Goal: Task Accomplishment & Management: Manage account settings

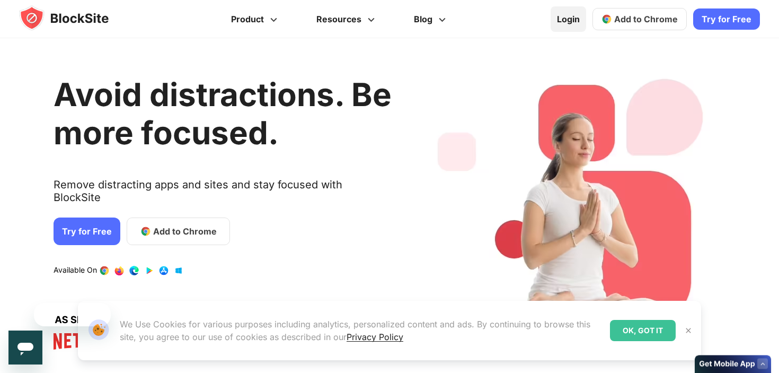
click at [577, 20] on link "Login" at bounding box center [569, 18] width 36 height 25
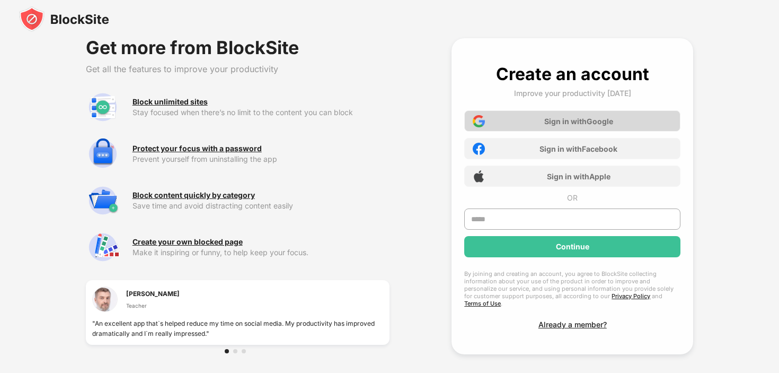
click at [548, 120] on div "Sign in with Google" at bounding box center [578, 121] width 69 height 9
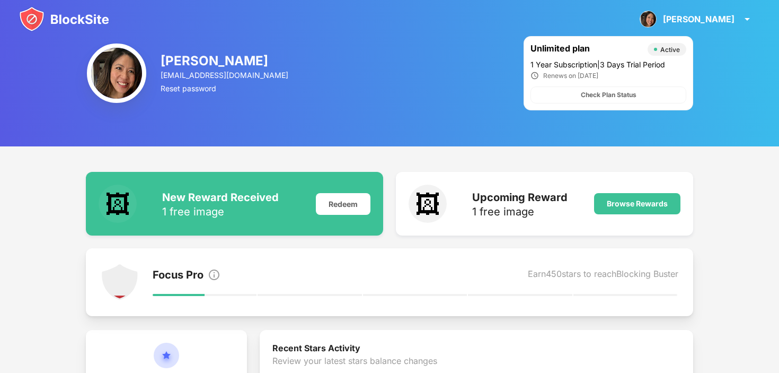
click at [77, 22] on img at bounding box center [64, 18] width 90 height 25
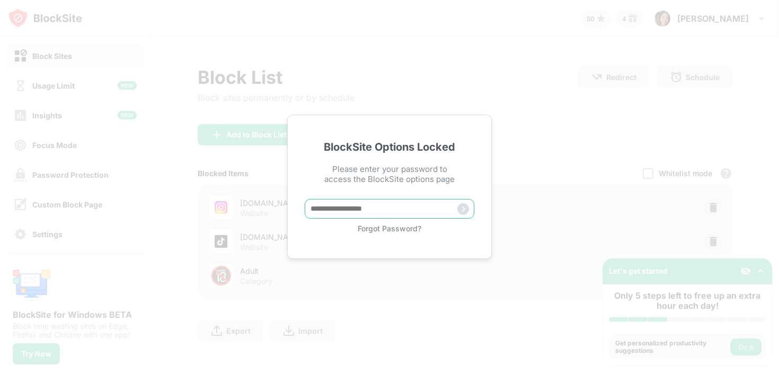
click at [377, 212] on input "text" at bounding box center [390, 209] width 170 height 20
type input "*"
type input "**********"
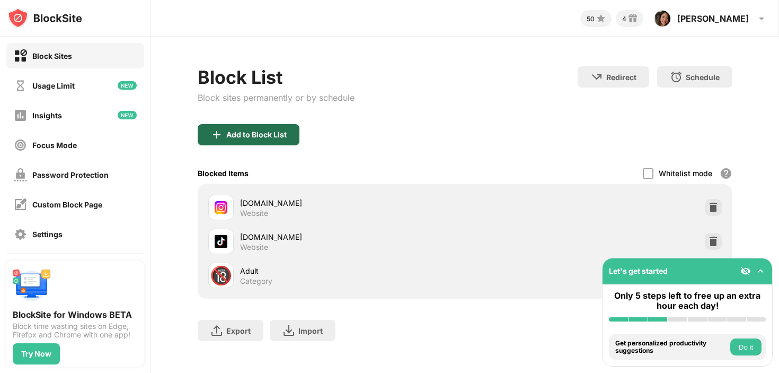
click at [282, 137] on div "Add to Block List" at bounding box center [256, 134] width 60 height 8
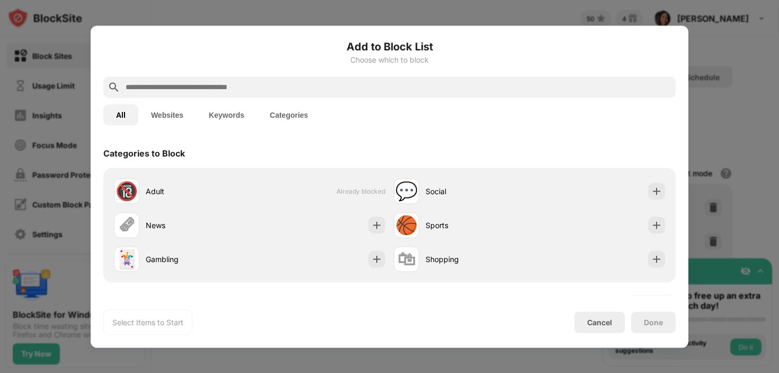
click at [250, 85] on input "text" at bounding box center [398, 87] width 547 height 13
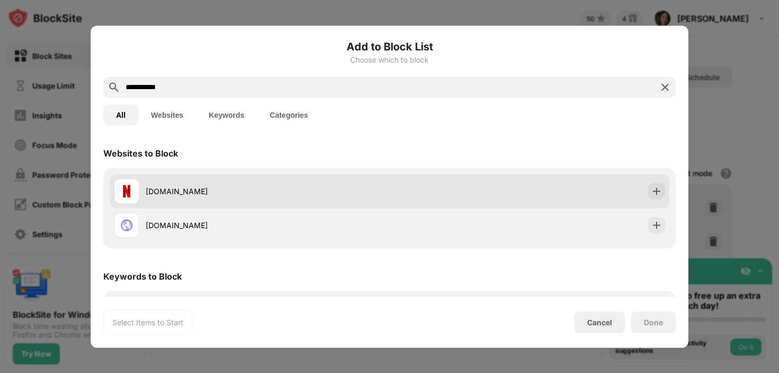
type input "**********"
click at [202, 192] on div "netflix.com" at bounding box center [268, 191] width 244 height 11
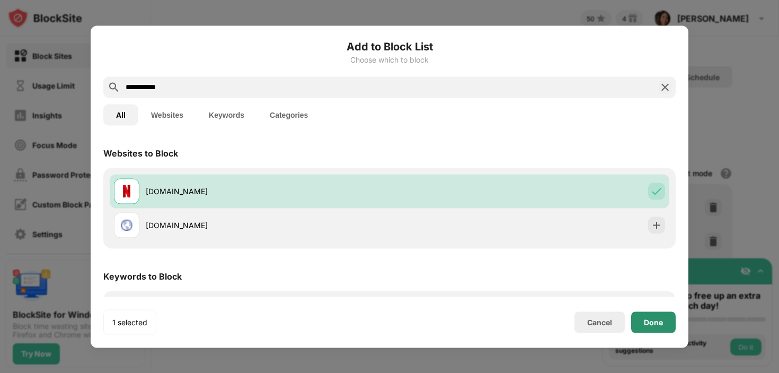
click at [655, 323] on div "Done" at bounding box center [653, 322] width 19 height 8
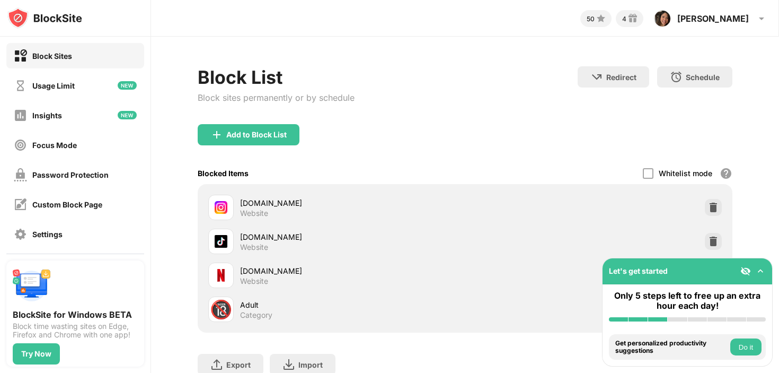
scroll to position [42, 0]
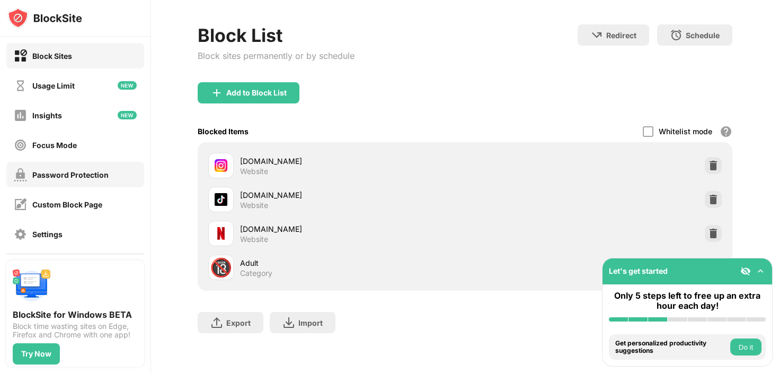
click at [118, 169] on div "Password Protection" at bounding box center [75, 174] width 138 height 25
